Goal: Task Accomplishment & Management: Manage account settings

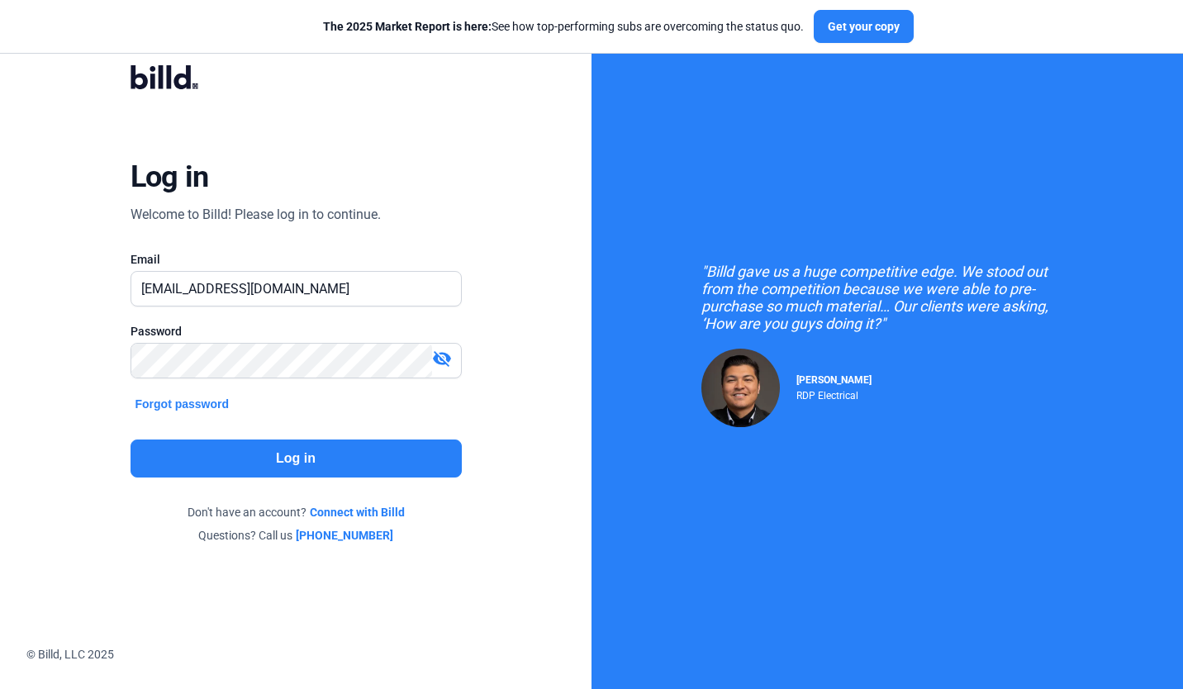
click at [336, 466] on button "Log in" at bounding box center [296, 459] width 331 height 38
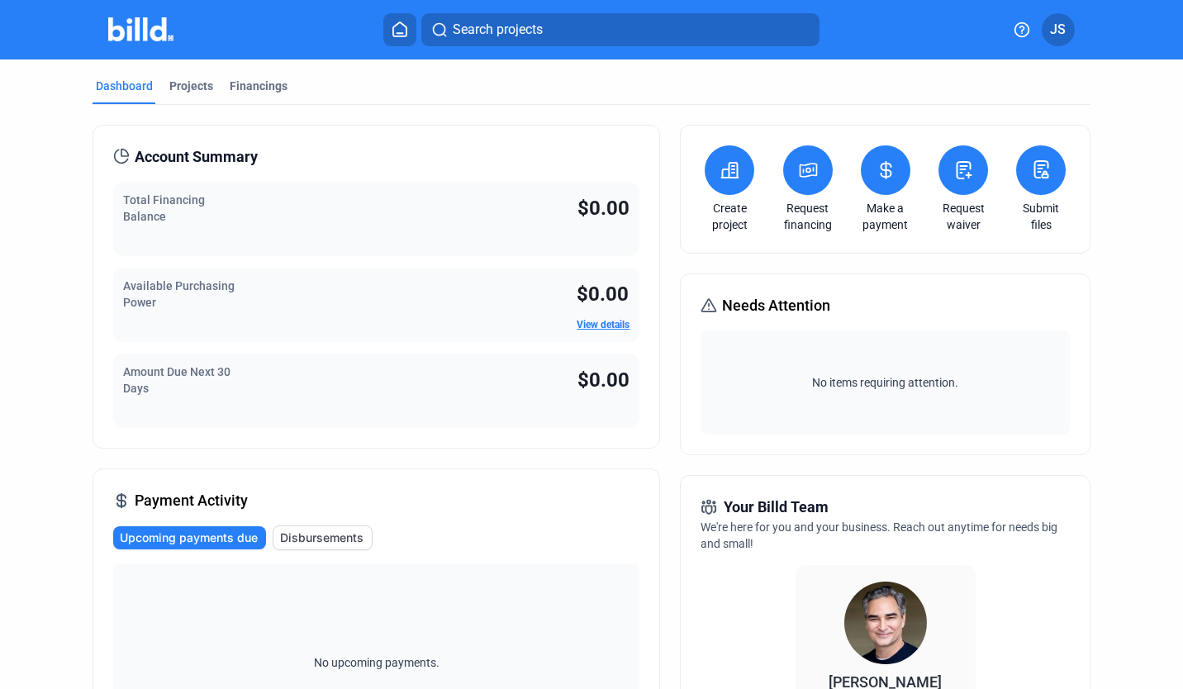
click at [281, 80] on div "Financings" at bounding box center [259, 86] width 58 height 17
